Goal: Check status: Check status

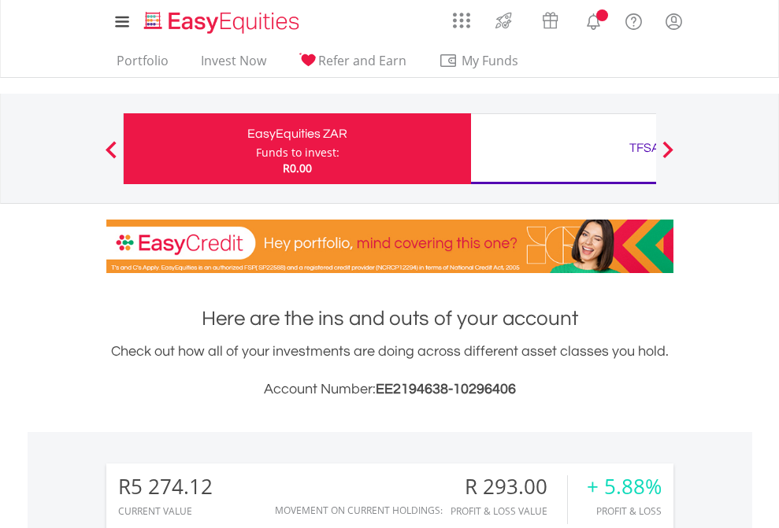
scroll to position [151, 247]
click at [256, 149] on div "Funds to invest:" at bounding box center [297, 153] width 83 height 16
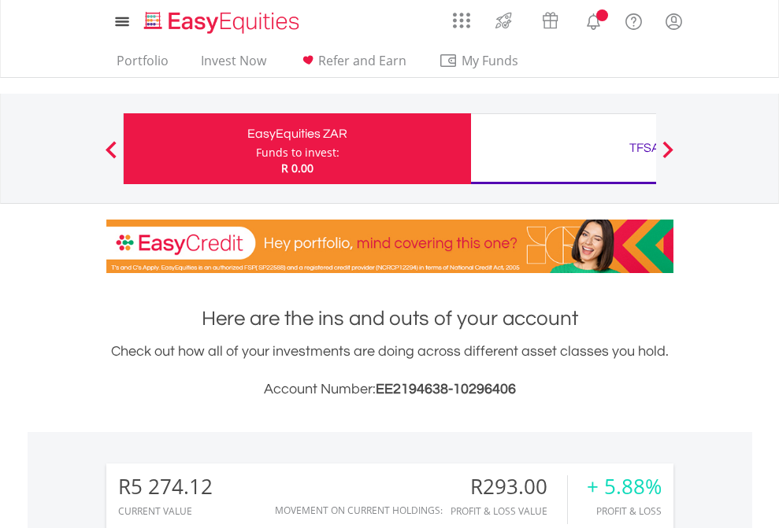
scroll to position [151, 247]
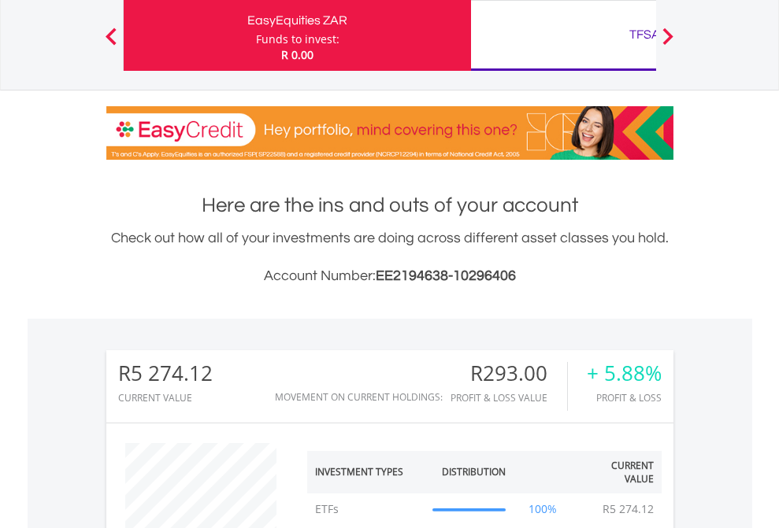
scroll to position [1175, 0]
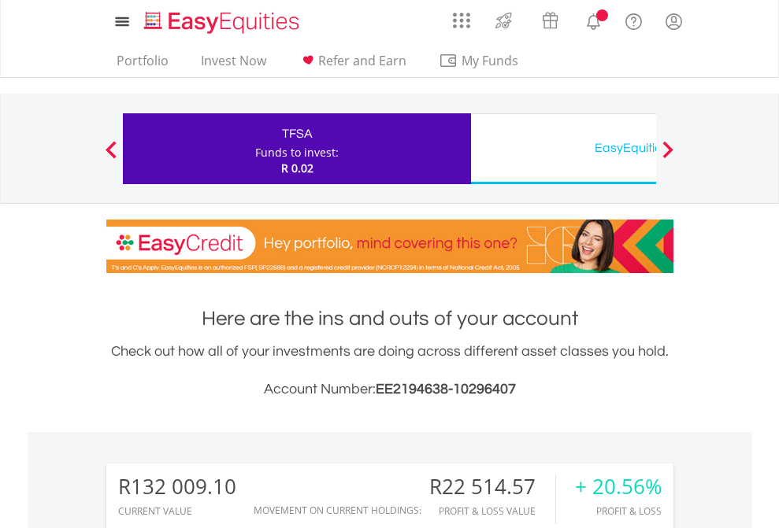
scroll to position [151, 247]
click at [563, 149] on div "EasyEquities USD" at bounding box center [644, 148] width 328 height 22
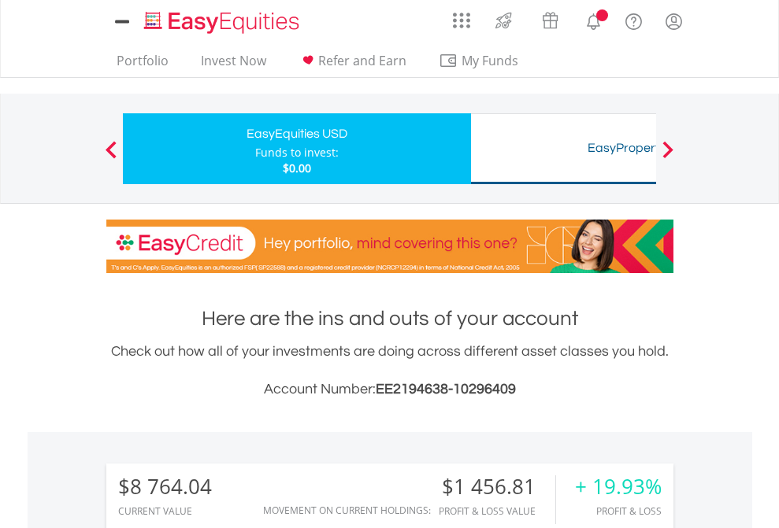
scroll to position [151, 247]
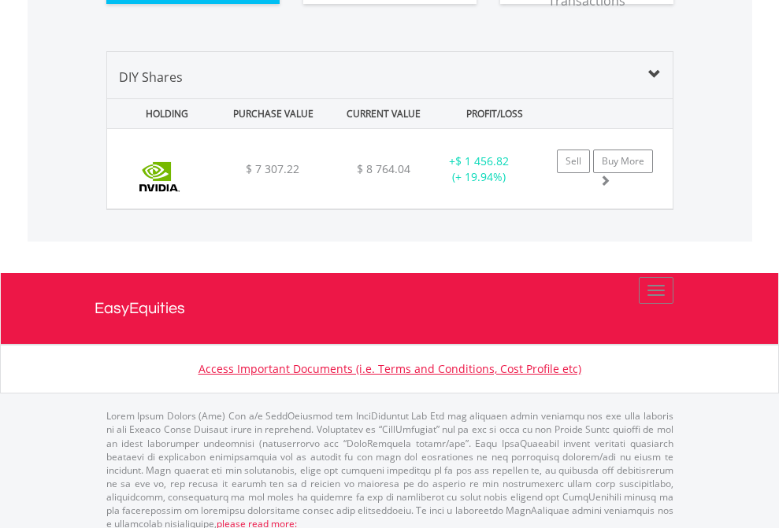
scroll to position [1751, 0]
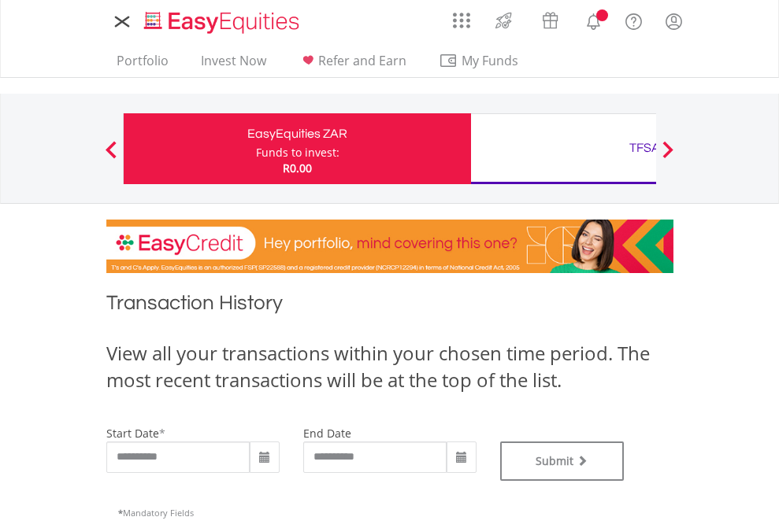
type input "**********"
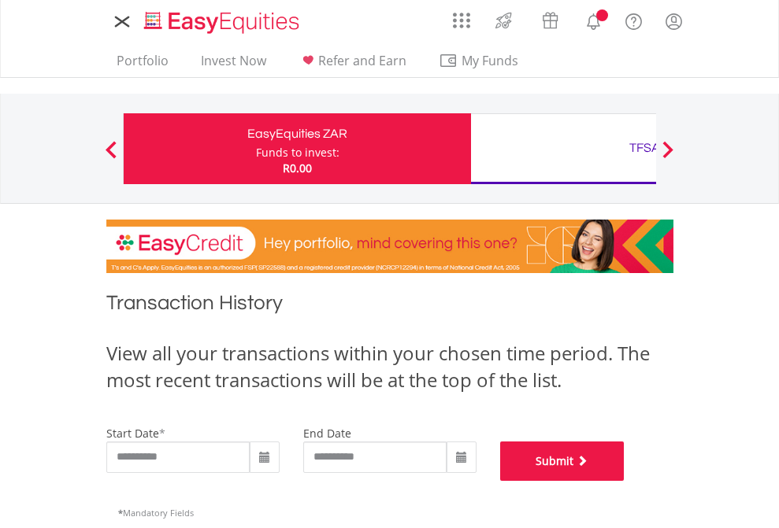
click at [624, 481] on button "Submit" at bounding box center [562, 461] width 124 height 39
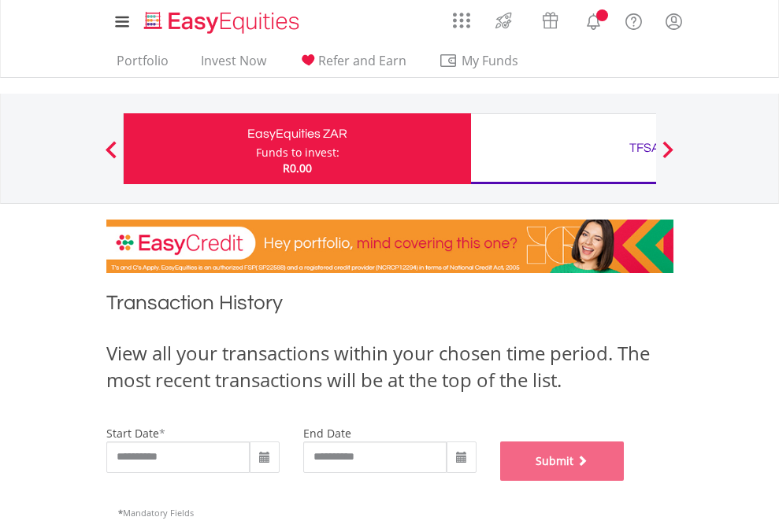
scroll to position [638, 0]
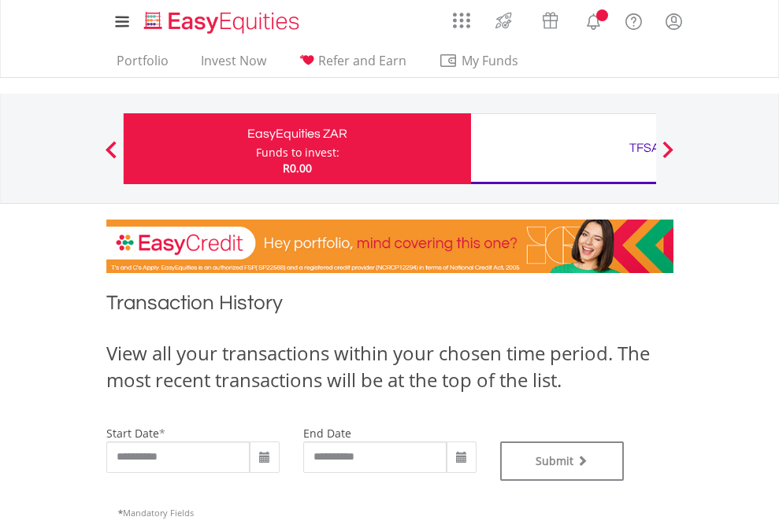
click at [563, 149] on div "TFSA" at bounding box center [644, 148] width 328 height 22
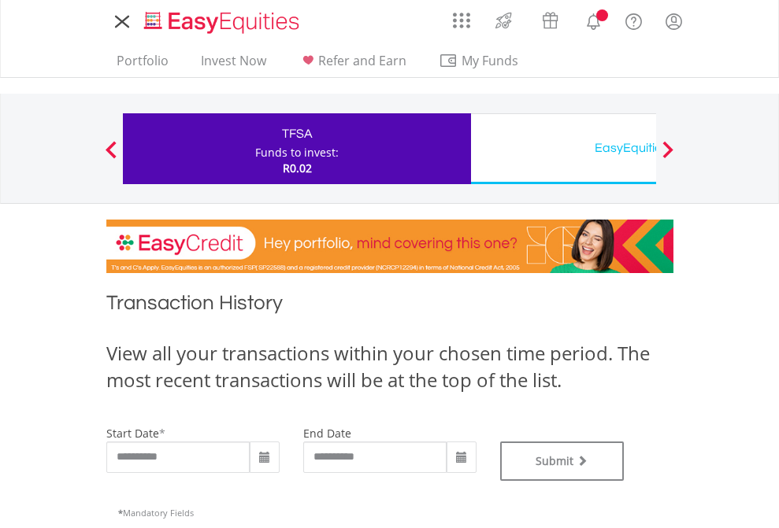
type input "**********"
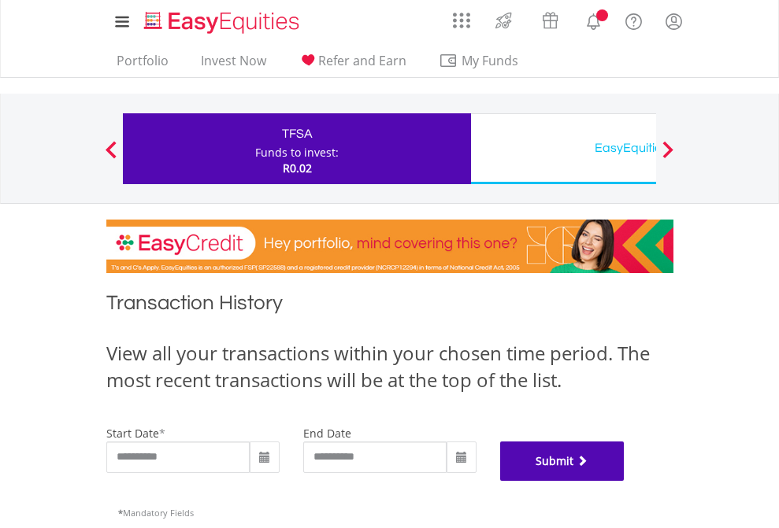
click at [624, 481] on button "Submit" at bounding box center [562, 461] width 124 height 39
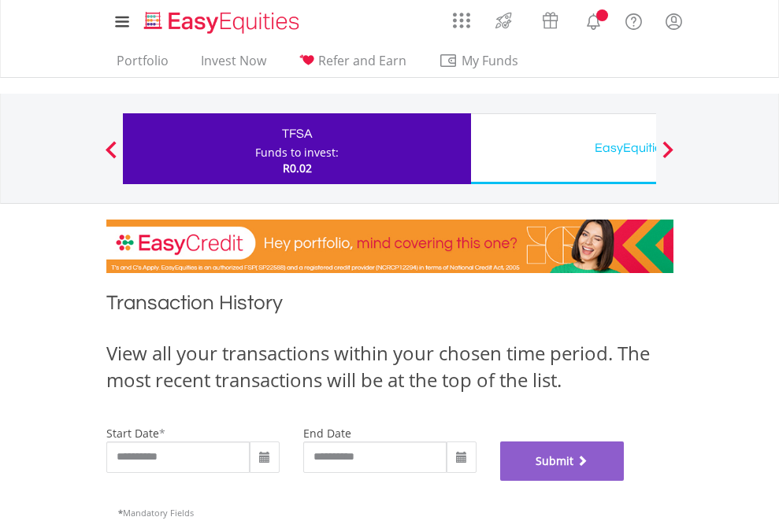
scroll to position [638, 0]
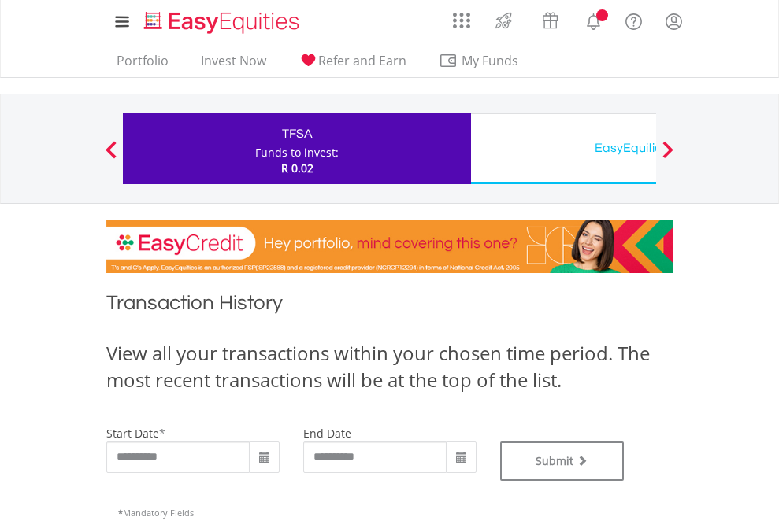
click at [563, 149] on div "EasyEquities USD" at bounding box center [644, 148] width 328 height 22
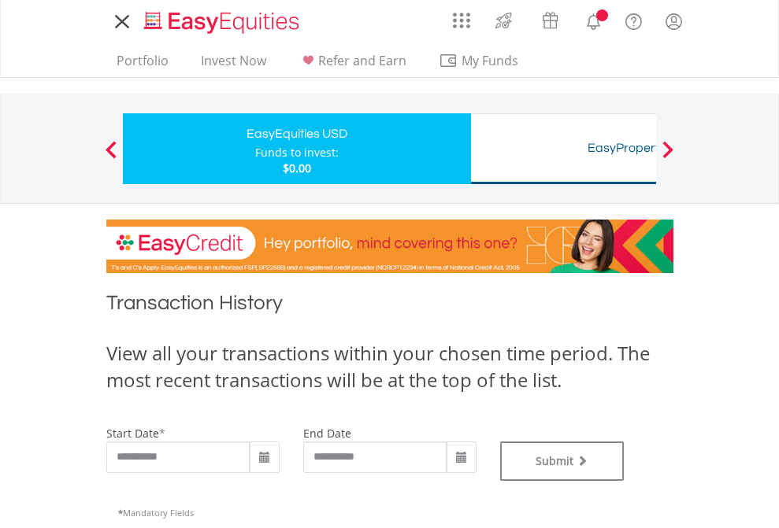
type input "**********"
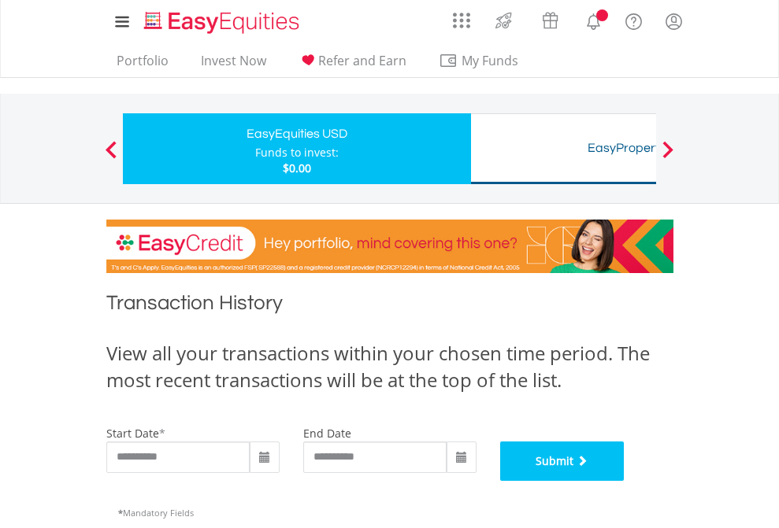
click at [624, 481] on button "Submit" at bounding box center [562, 461] width 124 height 39
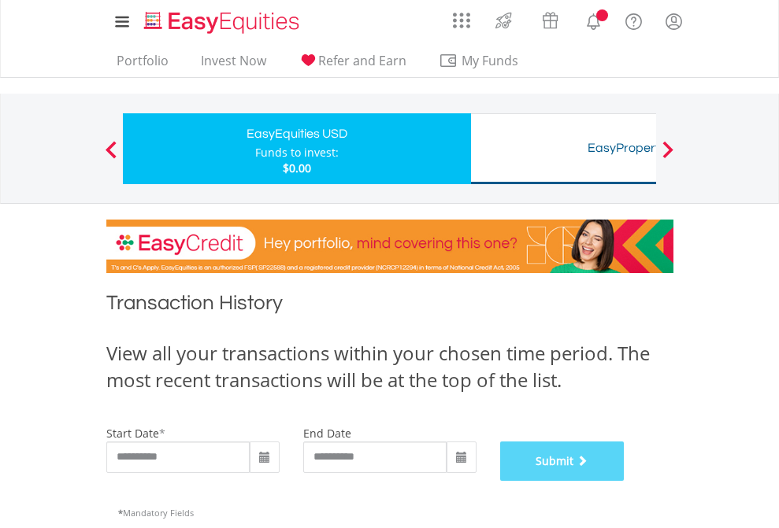
scroll to position [638, 0]
